Goal: Task Accomplishment & Management: Complete application form

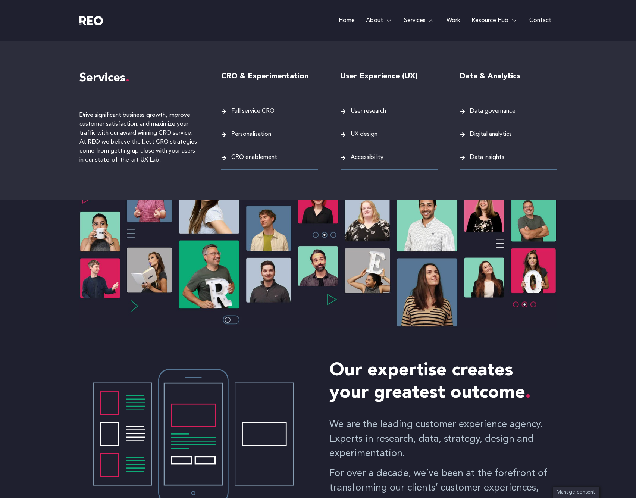
click at [424, 21] on link "Services" at bounding box center [419, 20] width 43 height 41
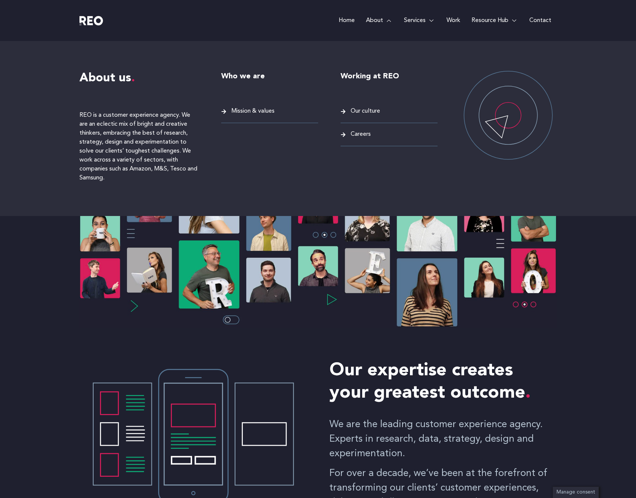
click at [358, 133] on span "Careers" at bounding box center [360, 134] width 22 height 10
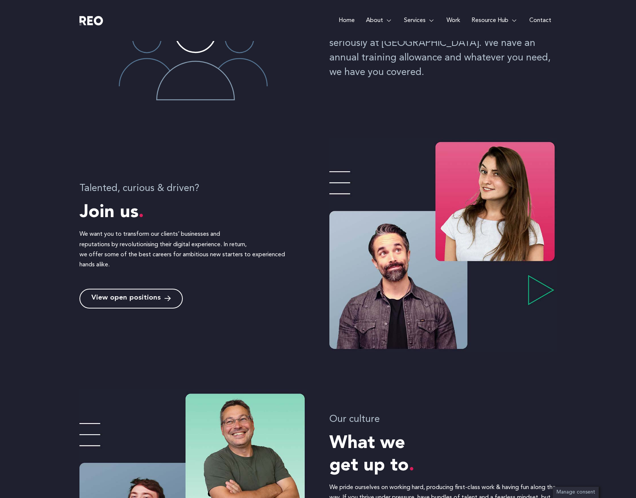
scroll to position [202, 0]
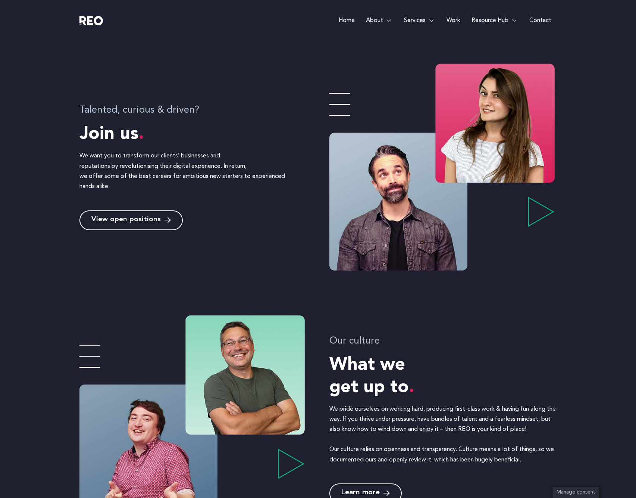
click at [143, 224] on link "View open positions" at bounding box center [130, 220] width 103 height 20
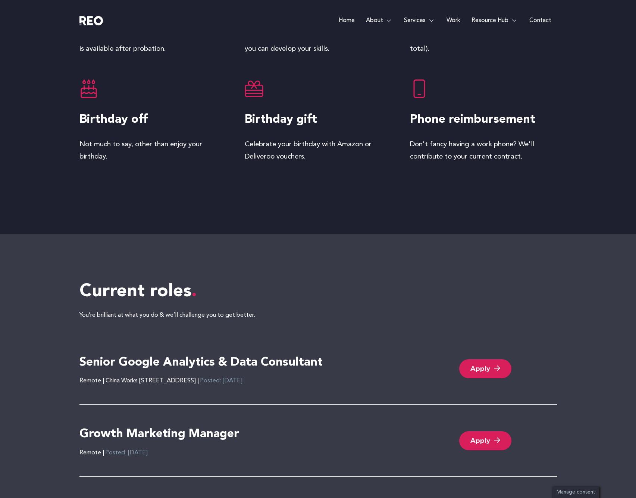
scroll to position [1440, 0]
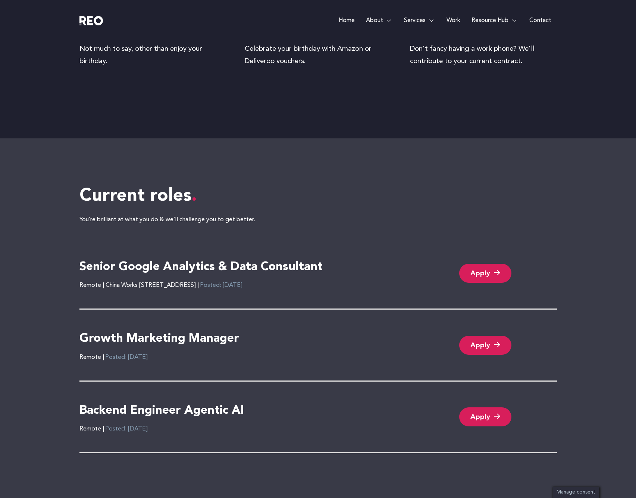
click at [470, 266] on link "Apply" at bounding box center [485, 273] width 52 height 19
